Goal: Task Accomplishment & Management: Complete application form

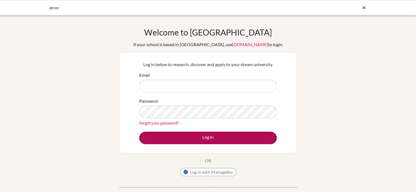
type input "[EMAIL_ADDRESS][DOMAIN_NAME]"
click at [167, 136] on button "Log in" at bounding box center [208, 138] width 138 height 13
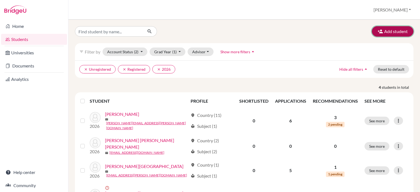
click at [389, 31] on button "Add student" at bounding box center [393, 31] width 42 height 10
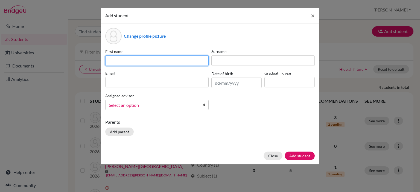
click at [131, 62] on input at bounding box center [156, 61] width 103 height 10
type input "Manuel"
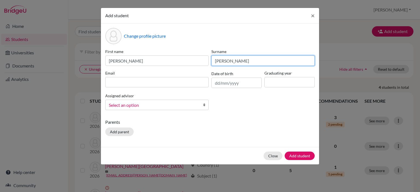
type input "López"
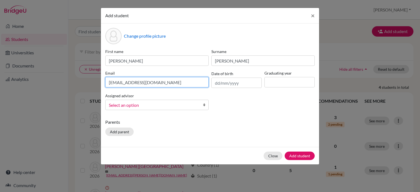
type input "l2253@decrolyamericano.edu.gt"
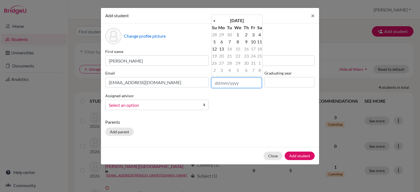
click at [218, 84] on input "text" at bounding box center [237, 83] width 50 height 10
